Goal: Information Seeking & Learning: Understand process/instructions

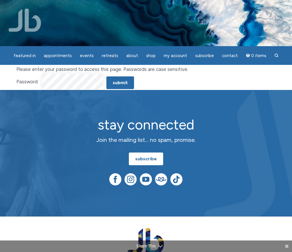
click at [159, 82] on form "Please enter your password to access this page. Passwords are case sensitive. P…" at bounding box center [146, 77] width 260 height 25
click at [121, 85] on input "Submit" at bounding box center [120, 82] width 28 height 13
click at [120, 82] on input "Submit" at bounding box center [120, 82] width 28 height 13
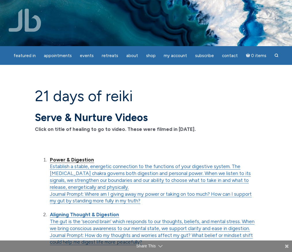
click at [85, 160] on strong "Power & Digestion" at bounding box center [72, 160] width 44 height 6
click at [76, 161] on strong "Power & Digestion" at bounding box center [72, 160] width 44 height 6
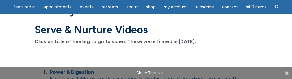
scroll to position [87, 0]
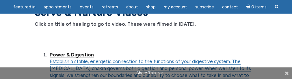
click at [88, 56] on strong "Power & Digestion" at bounding box center [72, 55] width 44 height 6
